Goal: Transaction & Acquisition: Purchase product/service

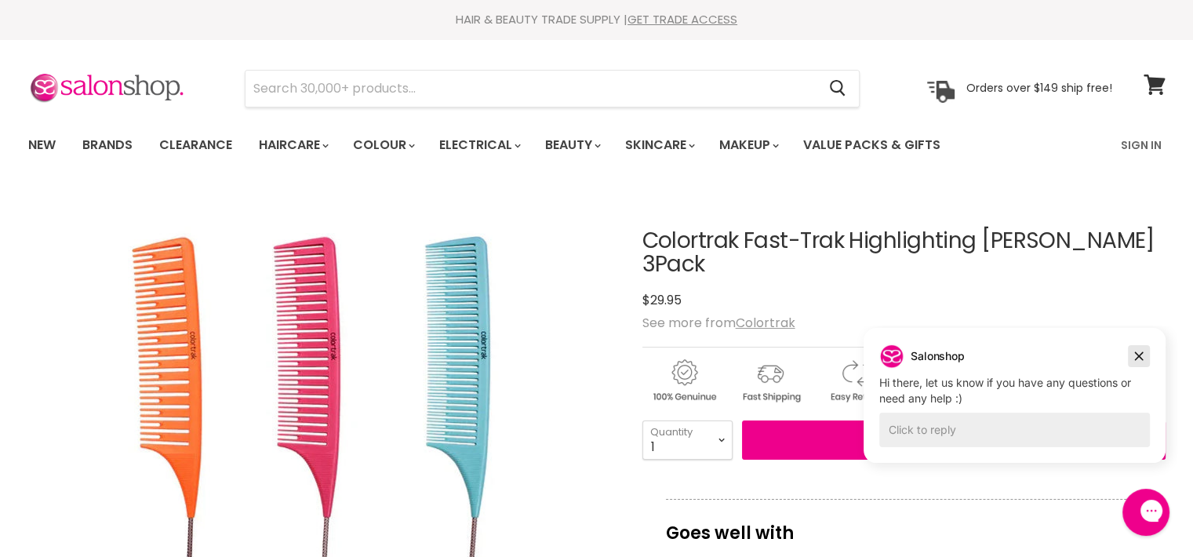
click at [1144, 352] on icon "Dismiss campaign" at bounding box center [1139, 356] width 16 height 19
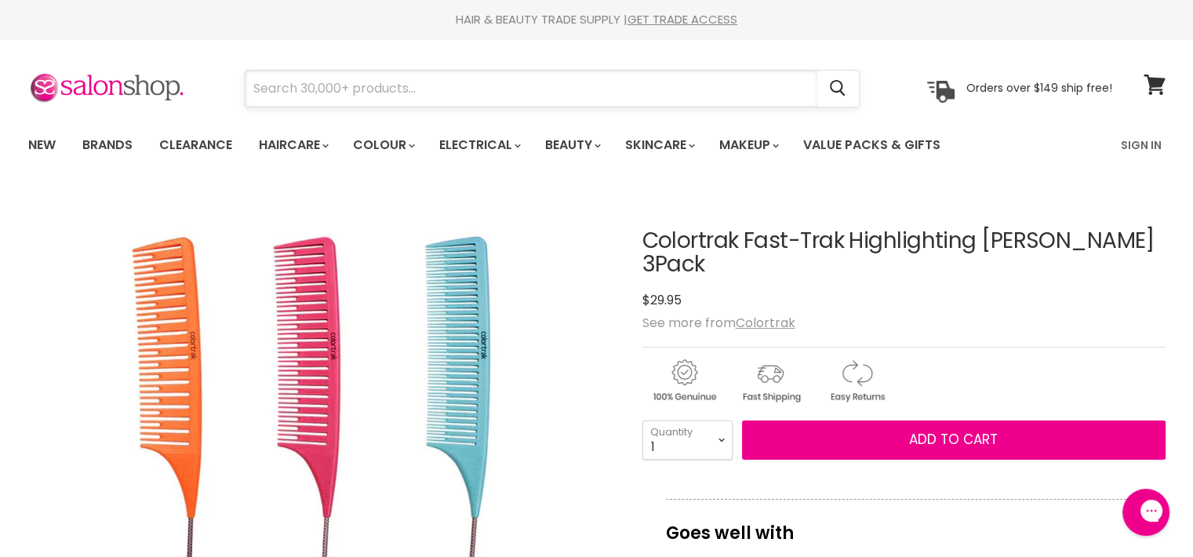
click at [631, 83] on input "Search" at bounding box center [532, 89] width 572 height 36
type input "comb"
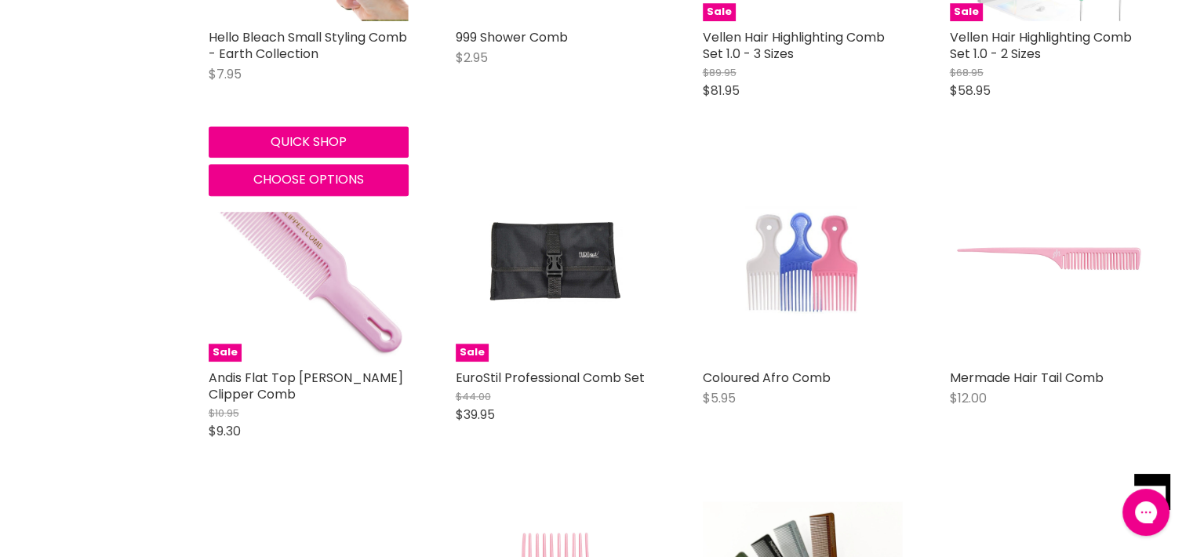
scroll to position [1569, 0]
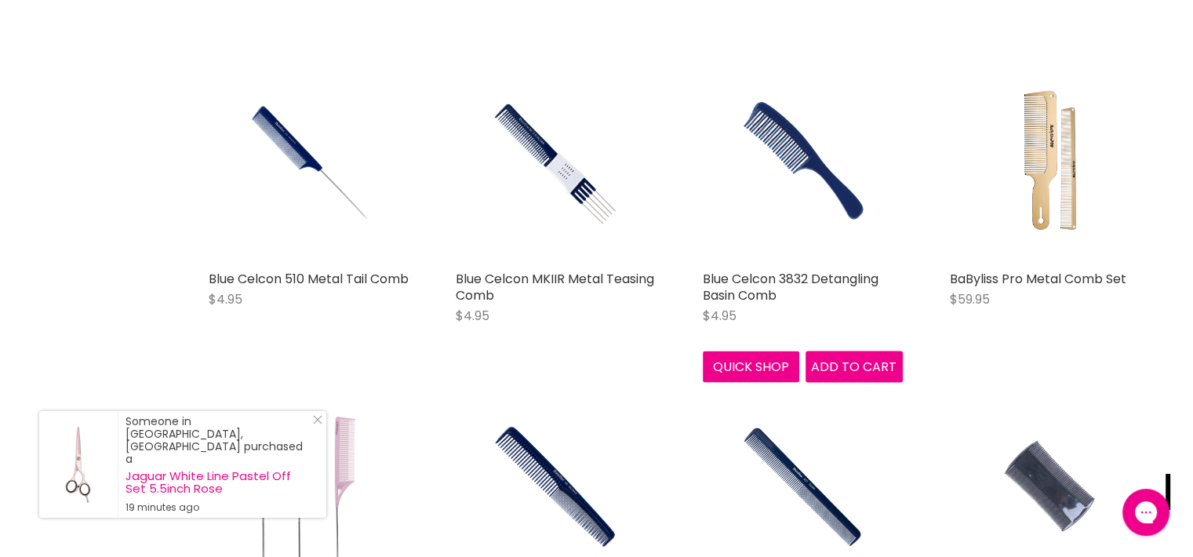
scroll to position [3373, 0]
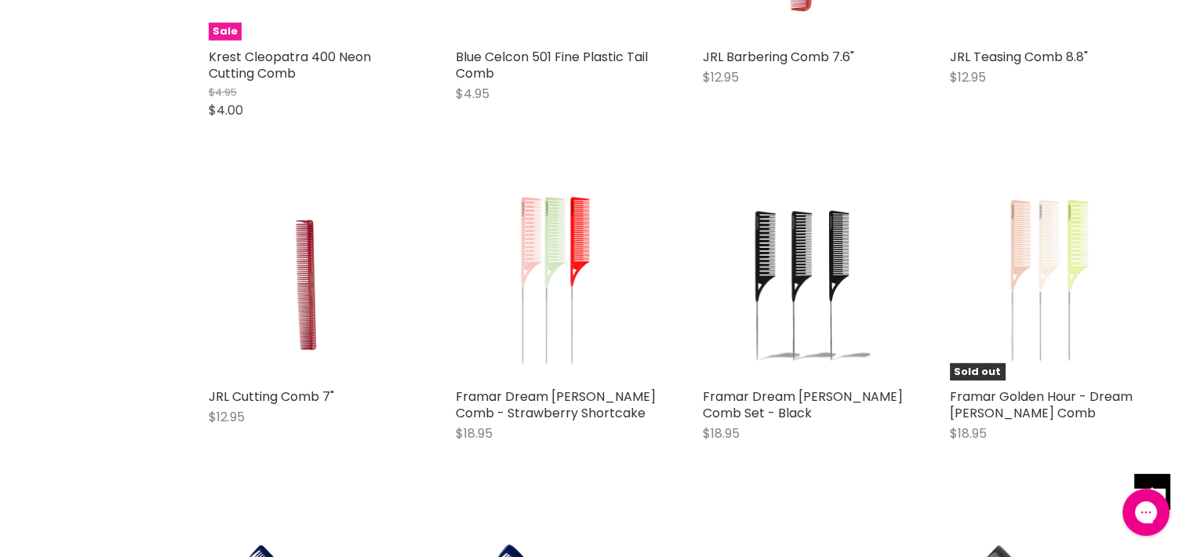
scroll to position [4549, 0]
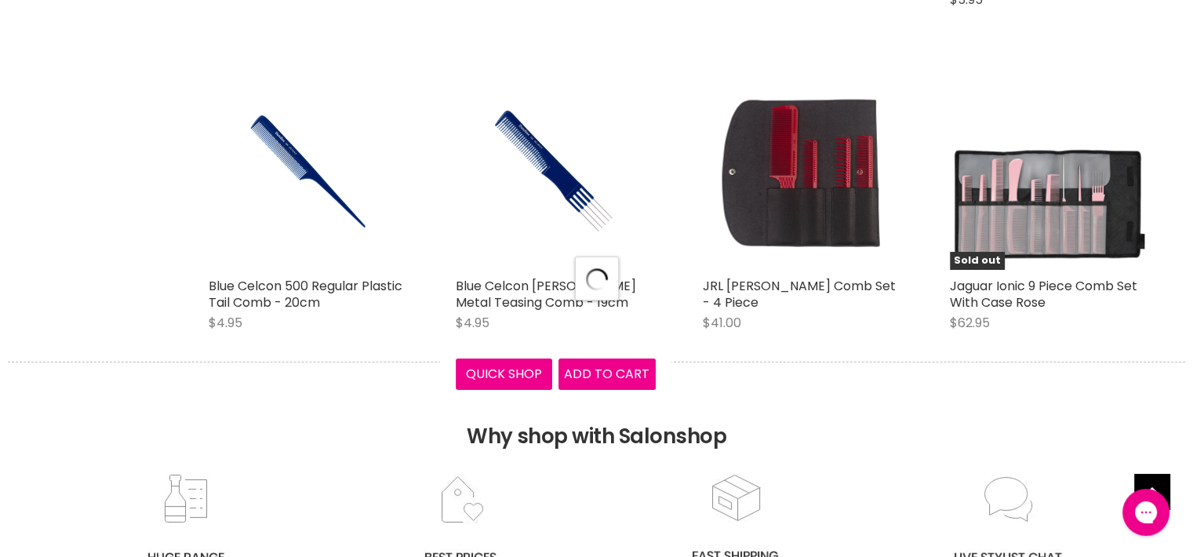
scroll to position [5961, 0]
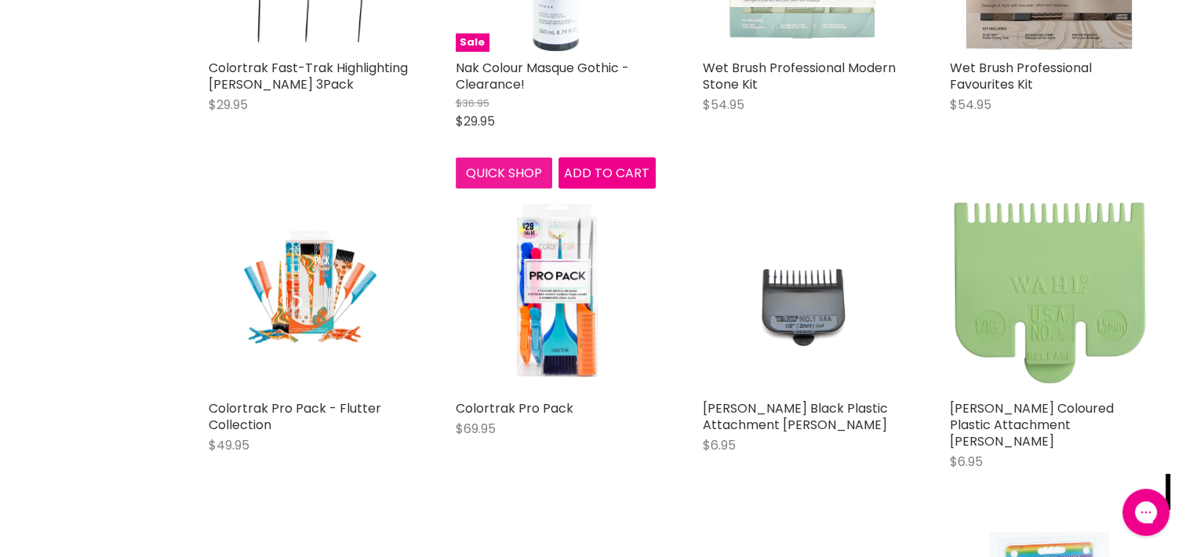
scroll to position [9256, 0]
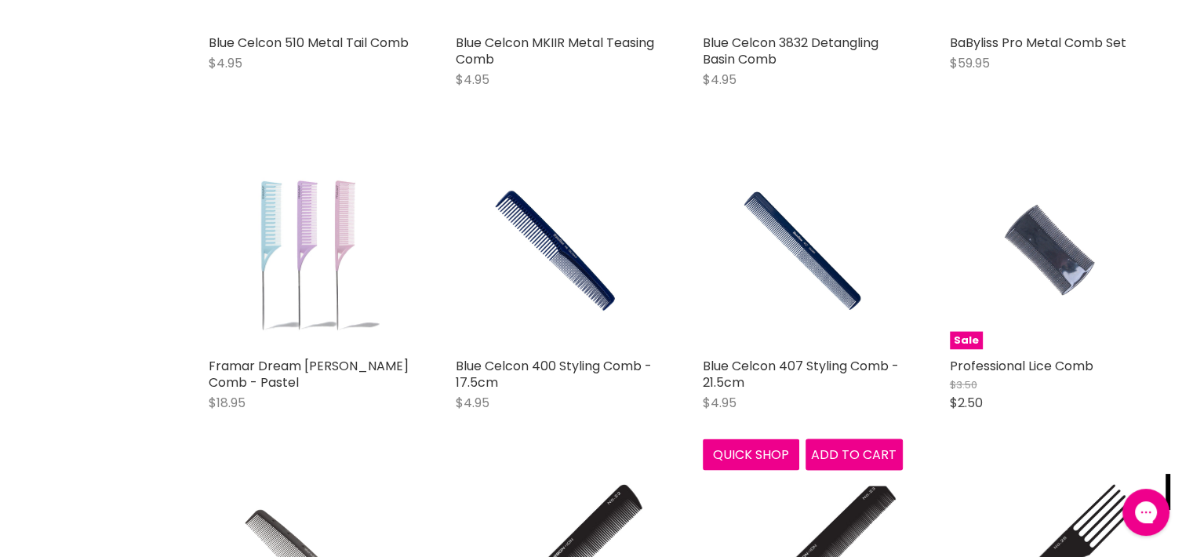
scroll to position [3451, 0]
